Goal: Task Accomplishment & Management: Manage account settings

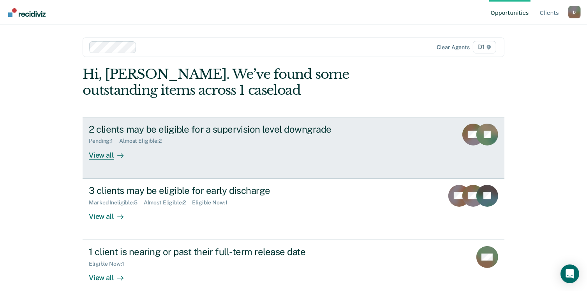
click at [99, 157] on div "View all" at bounding box center [111, 151] width 44 height 15
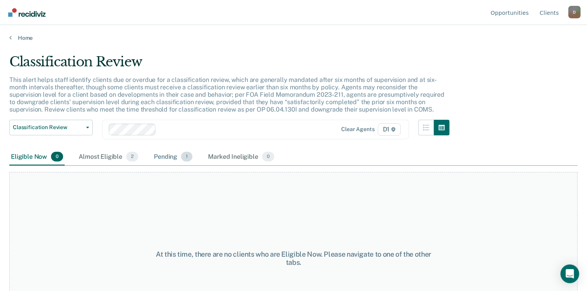
click at [185, 159] on span "1" at bounding box center [186, 157] width 11 height 10
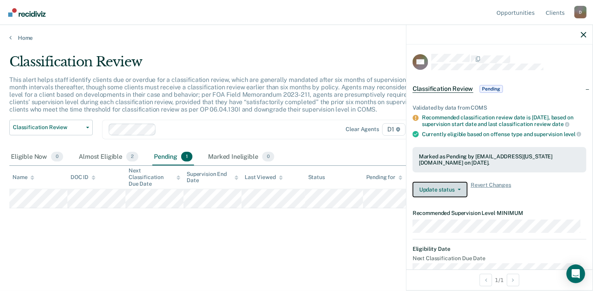
click at [445, 197] on button "Update status" at bounding box center [440, 190] width 55 height 16
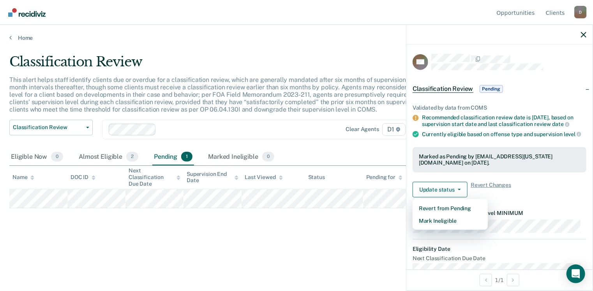
click at [522, 197] on div "Update status Revert from Pending Mark Ineligible Revert Changes" at bounding box center [500, 190] width 174 height 16
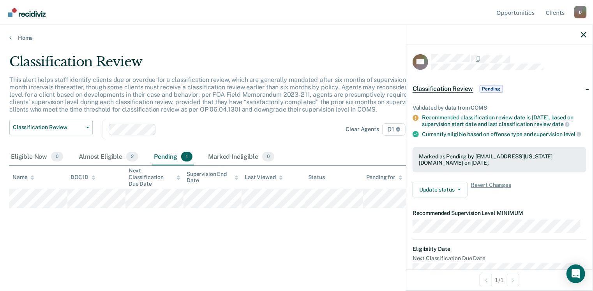
click at [385, 221] on div "Classification Review This alert helps staff identify clients due or overdue fo…" at bounding box center [296, 143] width 574 height 178
click at [583, 34] on icon "button" at bounding box center [583, 34] width 5 height 5
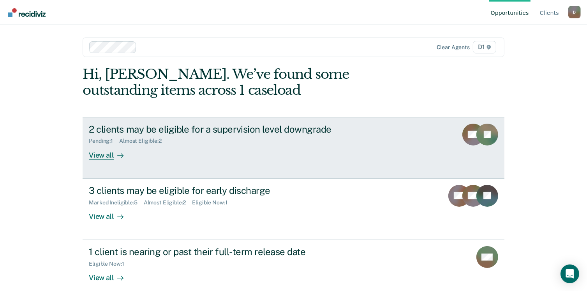
click at [106, 156] on div "View all" at bounding box center [111, 151] width 44 height 15
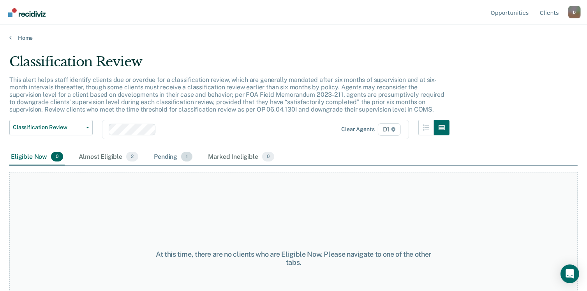
click at [158, 157] on div "Pending 1" at bounding box center [173, 156] width 42 height 17
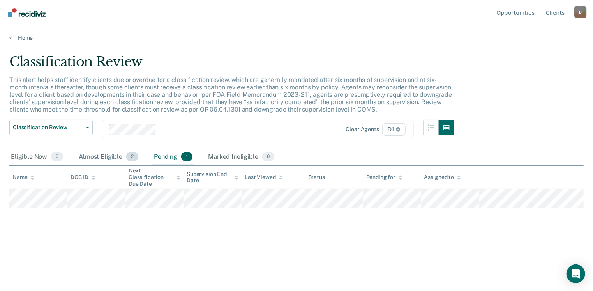
click at [112, 156] on div "Almost Eligible 2" at bounding box center [108, 156] width 63 height 17
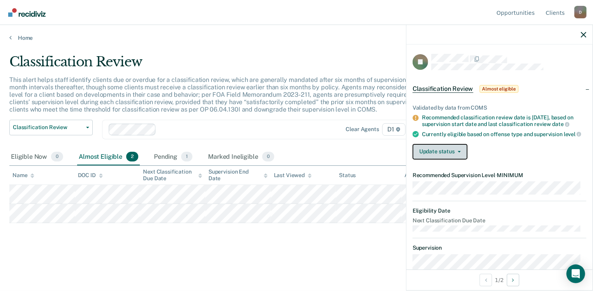
click at [440, 158] on button "Update status" at bounding box center [440, 152] width 55 height 16
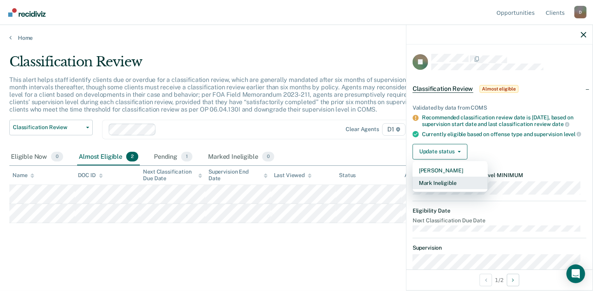
click at [446, 189] on button "Mark Ineligible" at bounding box center [450, 183] width 75 height 12
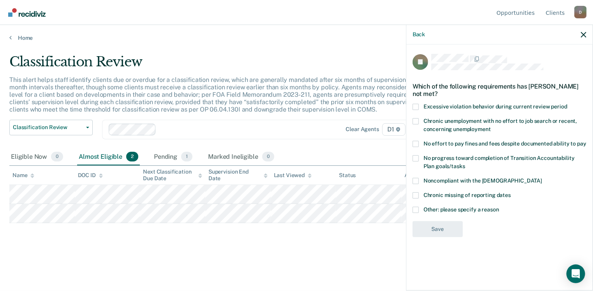
click at [415, 145] on span at bounding box center [416, 144] width 6 height 6
click at [586, 141] on input "No effort to pay fines and fees despite documented ability to pay" at bounding box center [586, 141] width 0 height 0
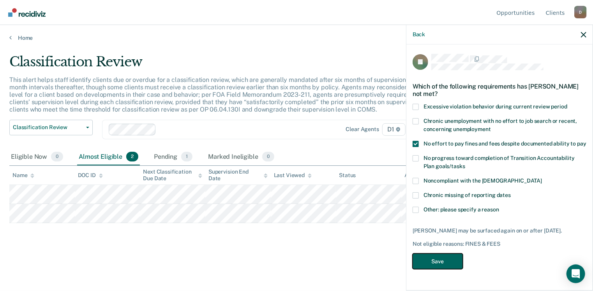
click at [434, 264] on button "Save" at bounding box center [438, 261] width 50 height 16
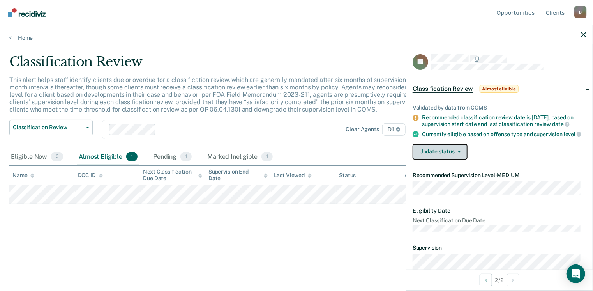
click at [437, 153] on button "Update status" at bounding box center [440, 152] width 55 height 16
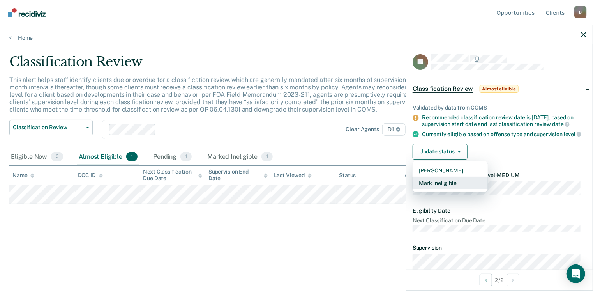
click at [441, 186] on button "Mark Ineligible" at bounding box center [450, 183] width 75 height 12
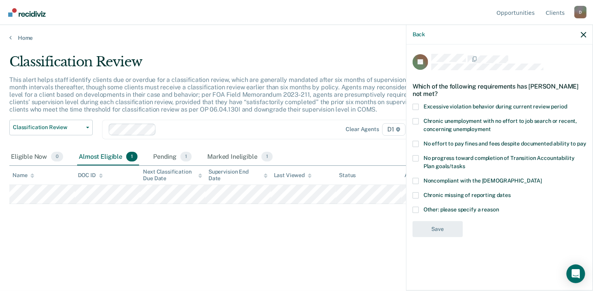
click at [420, 145] on label "No effort to pay fines and fees despite documented ability to pay" at bounding box center [500, 145] width 174 height 8
click at [586, 141] on input "No effort to pay fines and fees despite documented ability to pay" at bounding box center [586, 141] width 0 height 0
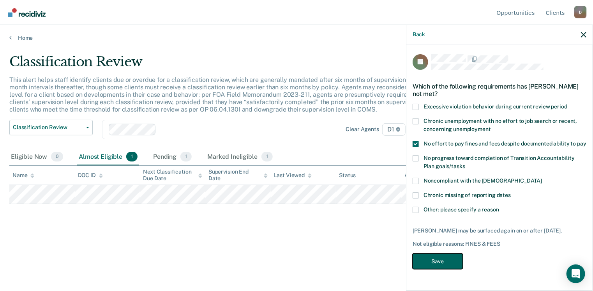
click at [449, 264] on button "Save" at bounding box center [438, 261] width 50 height 16
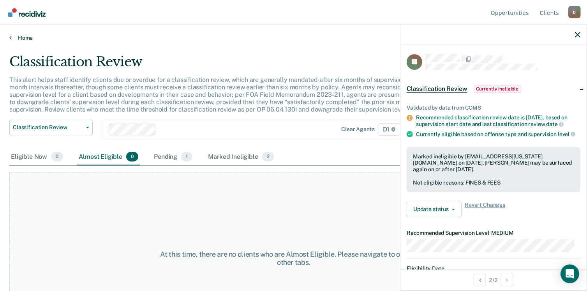
click at [22, 37] on link "Home" at bounding box center [293, 37] width 569 height 7
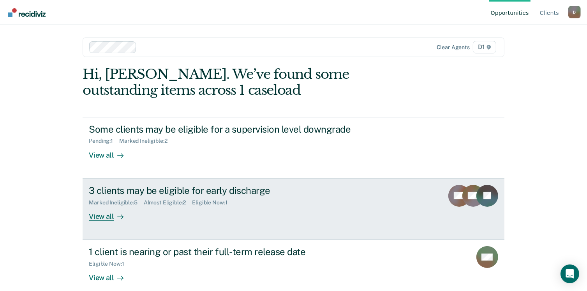
click at [101, 216] on div "View all" at bounding box center [111, 212] width 44 height 15
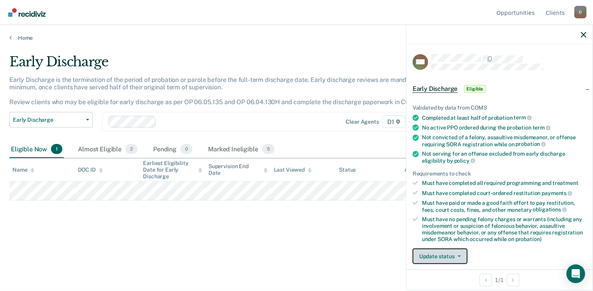
click at [442, 252] on button "Update status" at bounding box center [440, 256] width 55 height 16
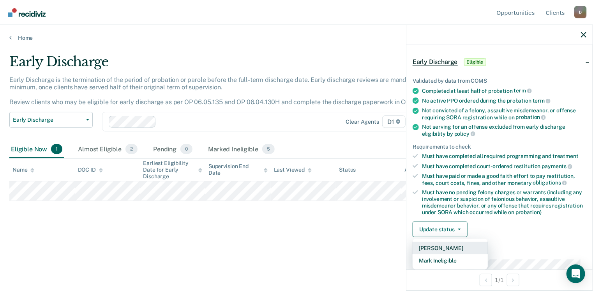
scroll to position [79, 0]
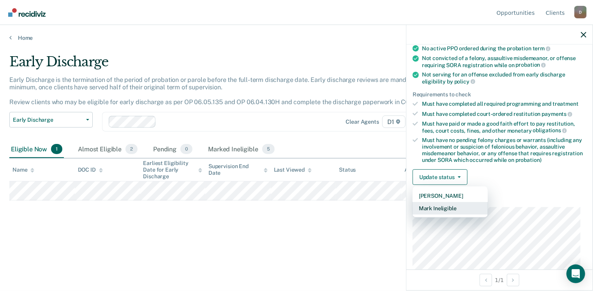
click at [440, 208] on button "Mark Ineligible" at bounding box center [450, 208] width 75 height 12
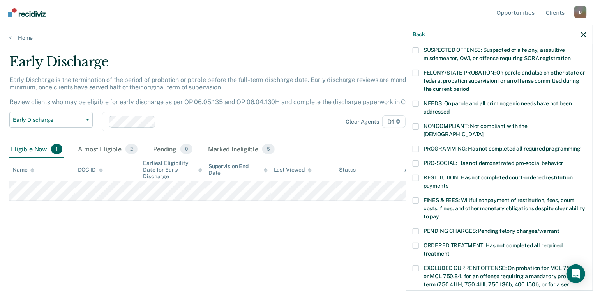
click at [416, 127] on span at bounding box center [416, 126] width 6 height 6
click at [484, 131] on input "NONCOMPLIANT: Not compliant with the [DEMOGRAPHIC_DATA]" at bounding box center [484, 131] width 0 height 0
click at [419, 50] on label "SUSPECTED OFFENSE: Suspected of a felony, assaultive misdemeanor, OWI, or offen…" at bounding box center [500, 55] width 174 height 16
click at [571, 55] on input "SUSPECTED OFFENSE: Suspected of a felony, assaultive misdemeanor, OWI, or offen…" at bounding box center [571, 55] width 0 height 0
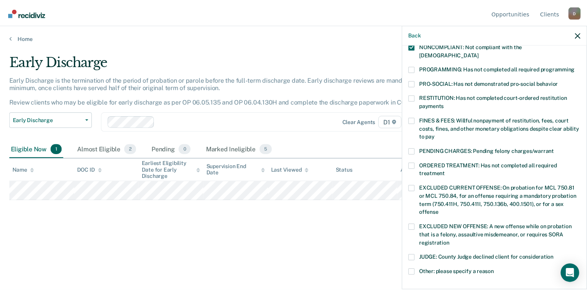
scroll to position [235, 0]
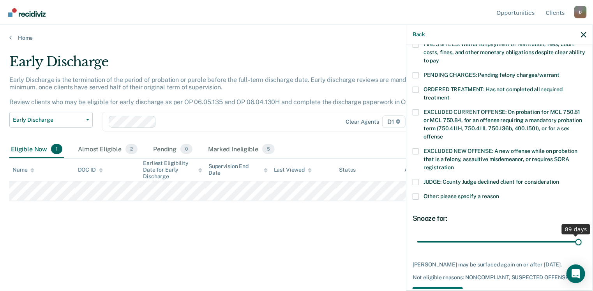
drag, startPoint x: 470, startPoint y: 232, endPoint x: 589, endPoint y: 236, distance: 119.7
type input "90"
click at [582, 236] on input "range" at bounding box center [499, 242] width 164 height 14
click at [453, 287] on button "Save" at bounding box center [438, 295] width 50 height 16
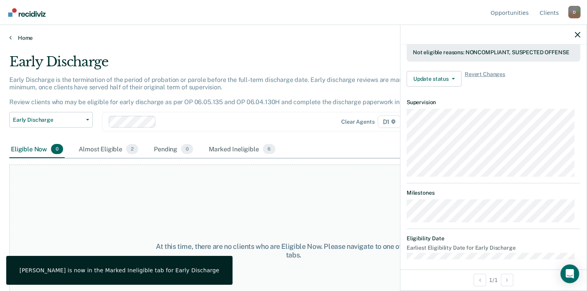
click at [26, 39] on link "Home" at bounding box center [293, 37] width 569 height 7
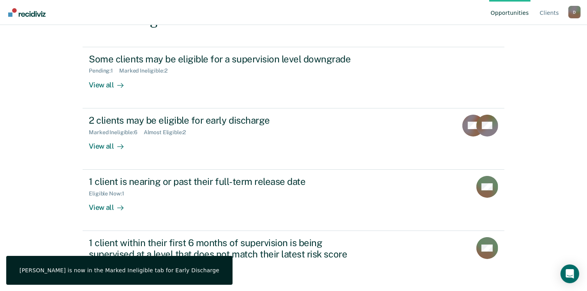
scroll to position [82, 0]
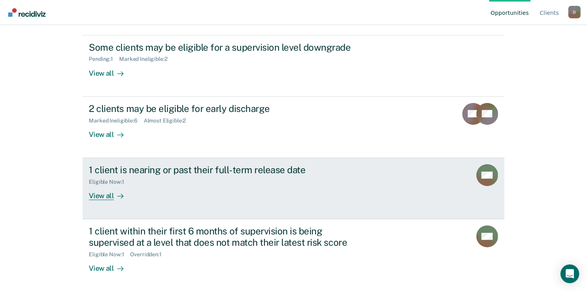
click at [105, 194] on div "View all" at bounding box center [111, 192] width 44 height 15
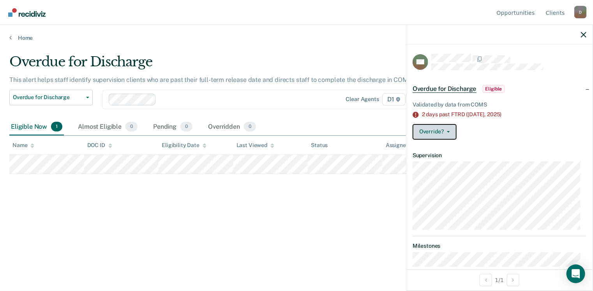
click at [451, 131] on button "Override?" at bounding box center [435, 132] width 44 height 16
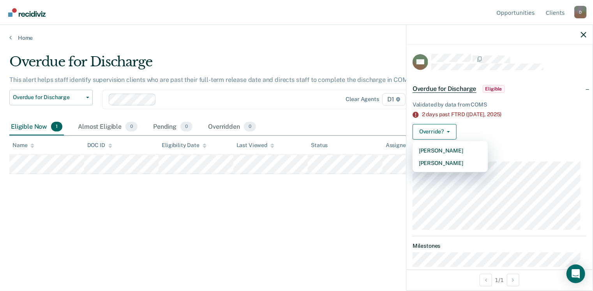
click at [537, 139] on div "Validated by data from COMS 2 days past FTRD ([DATE]) Override? [PERSON_NAME] M…" at bounding box center [499, 119] width 186 height 54
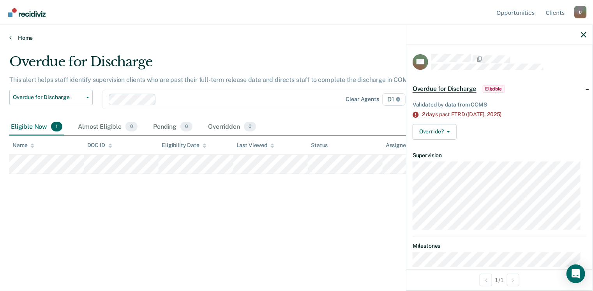
click at [23, 39] on link "Home" at bounding box center [296, 37] width 574 height 7
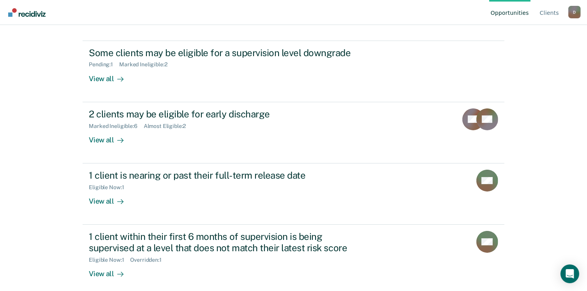
scroll to position [82, 0]
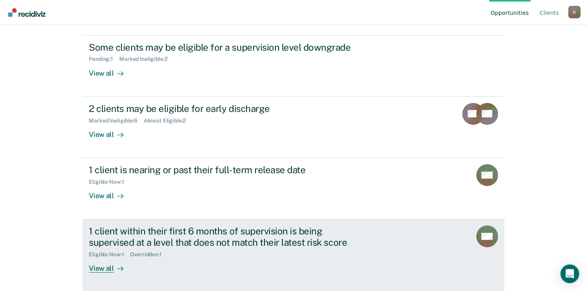
click at [101, 267] on div "View all" at bounding box center [111, 265] width 44 height 15
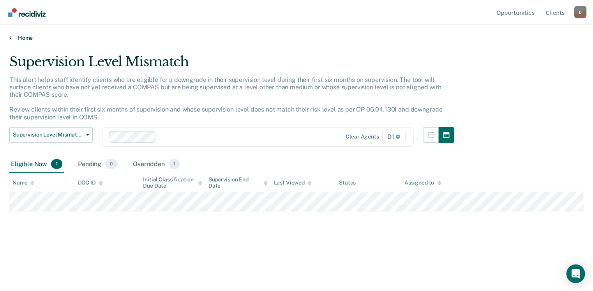
click at [19, 36] on link "Home" at bounding box center [296, 37] width 574 height 7
